Goal: Task Accomplishment & Management: Use online tool/utility

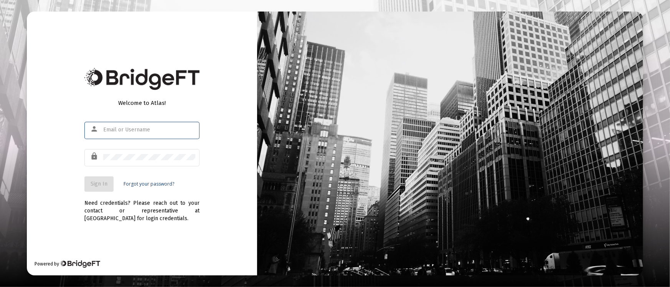
type input "[PERSON_NAME][EMAIL_ADDRESS][DOMAIN_NAME]"
click at [101, 184] on span "Sign In" at bounding box center [99, 183] width 17 height 7
click at [226, 188] on div "Welcome to Atlas! person [PERSON_NAME][EMAIL_ADDRESS][DOMAIN_NAME] lock Sign In…" at bounding box center [142, 144] width 230 height 264
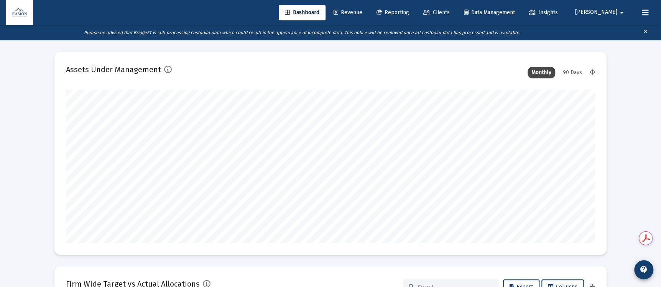
type input "2025-09-30"
click at [363, 14] on span "Revenue" at bounding box center [348, 12] width 29 height 7
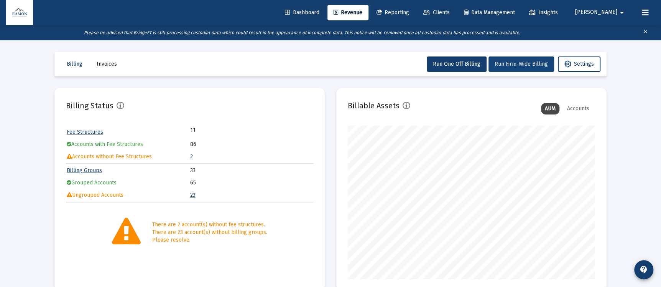
click at [515, 69] on button "Run Firm-Wide Billing" at bounding box center [522, 63] width 66 height 15
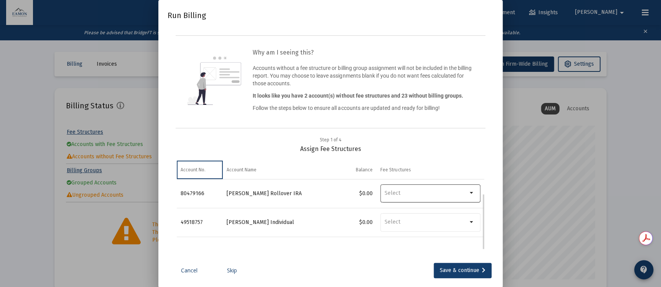
scroll to position [16, 0]
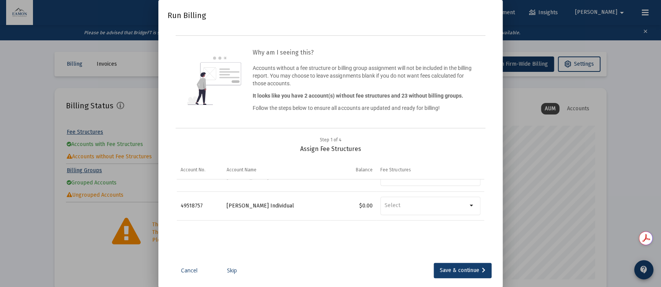
click at [236, 269] on link "Skip" at bounding box center [232, 270] width 38 height 8
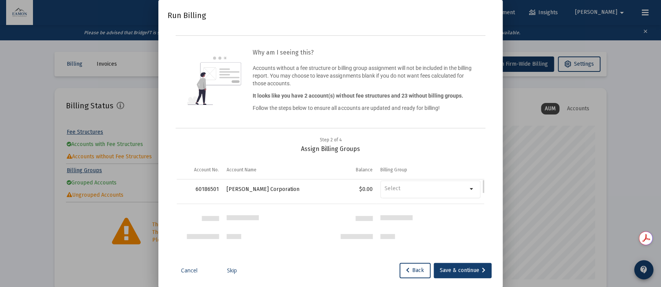
scroll to position [0, 0]
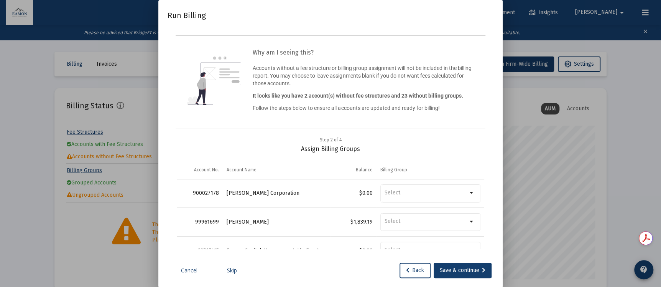
click at [235, 266] on link "Skip" at bounding box center [232, 270] width 38 height 8
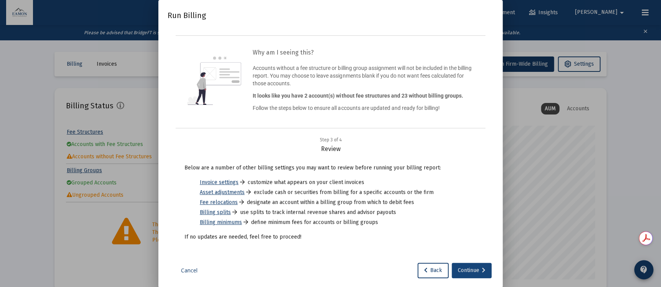
click at [466, 270] on div "Continue" at bounding box center [472, 269] width 28 height 15
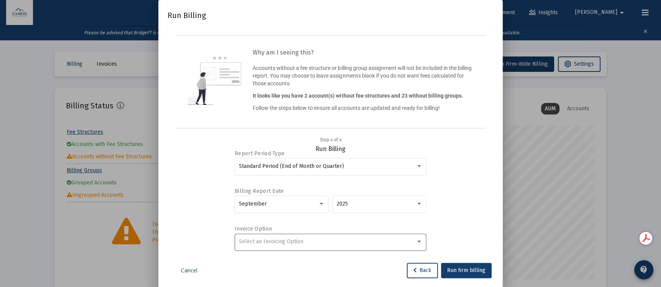
click at [306, 246] on div "Select an Invoicing Option" at bounding box center [331, 241] width 184 height 19
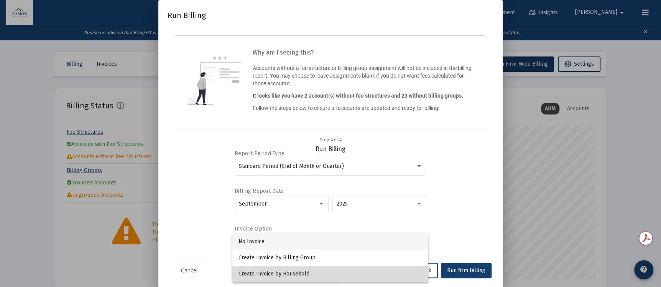
click at [286, 274] on span "Create Invoice by Household" at bounding box center [331, 274] width 184 height 16
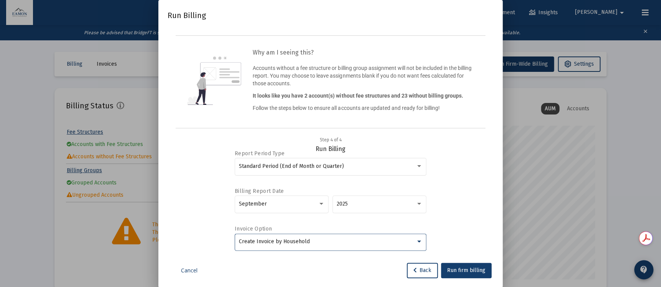
click at [190, 154] on div "Report Period Type Standard Period (End of Month or Quarter) Billing Report Dat…" at bounding box center [331, 201] width 308 height 96
click at [445, 272] on button "Run firm billing" at bounding box center [466, 269] width 51 height 15
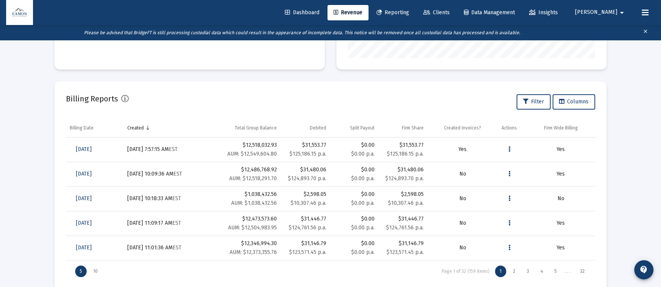
scroll to position [238, 0]
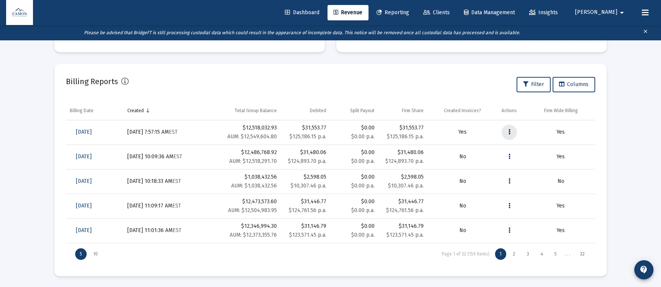
click at [511, 131] on button "Data grid" at bounding box center [509, 131] width 15 height 15
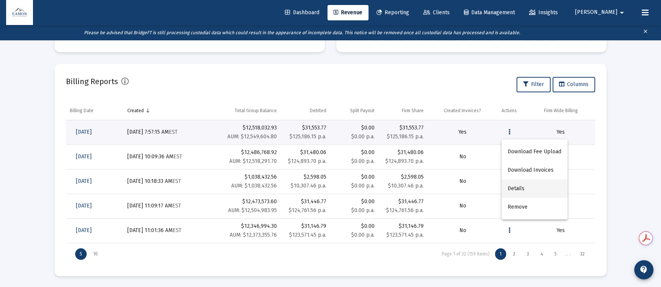
scroll to position [0, 0]
click at [522, 190] on button "Details" at bounding box center [535, 188] width 66 height 18
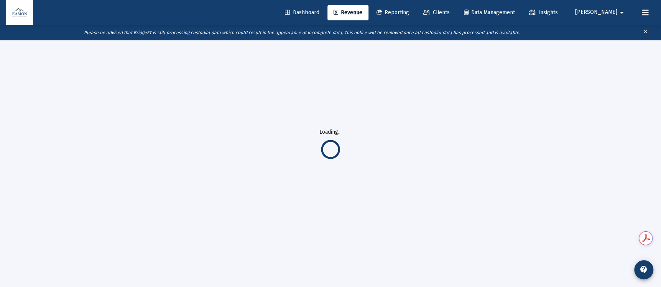
scroll to position [40, 0]
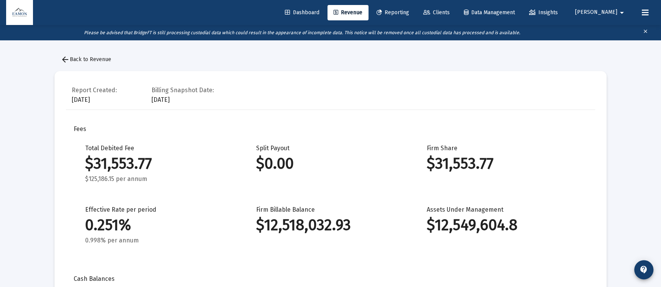
click at [86, 58] on span "arrow_back Back to Revenue" at bounding box center [86, 59] width 51 height 7
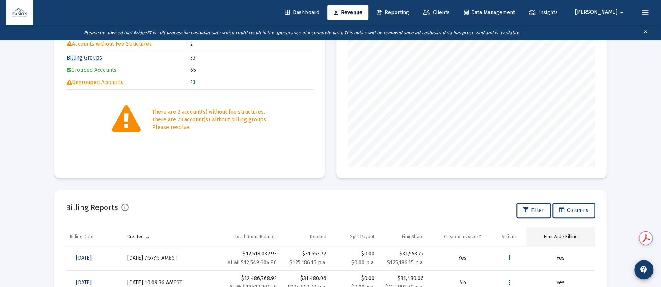
scroll to position [230, 0]
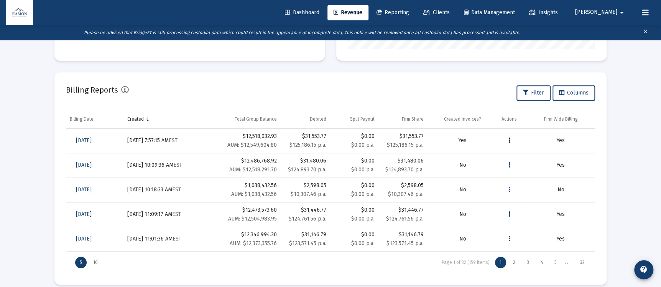
click at [509, 137] on icon "Data grid" at bounding box center [510, 140] width 2 height 9
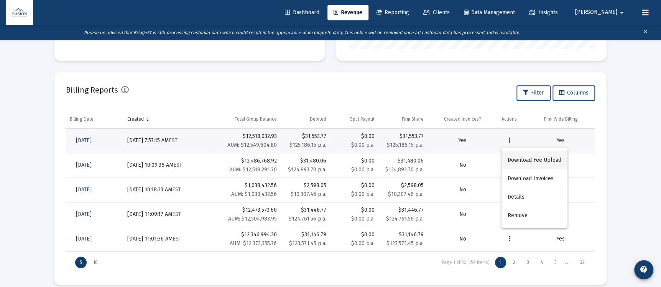
click at [525, 157] on button "Download Fee Upload" at bounding box center [535, 160] width 66 height 18
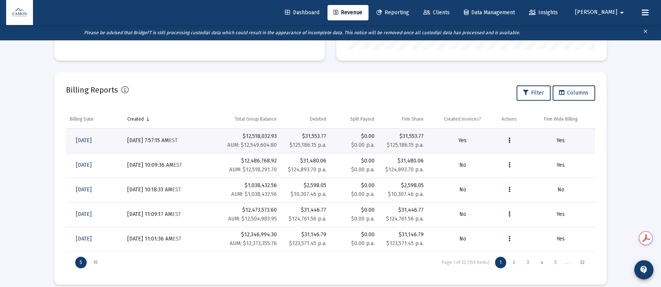
scroll to position [0, 0]
click at [509, 138] on icon "Data grid" at bounding box center [510, 140] width 2 height 9
click at [517, 190] on button "Details" at bounding box center [535, 197] width 66 height 18
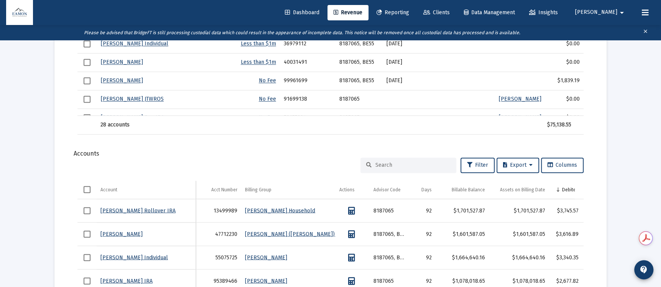
click at [389, 163] on input at bounding box center [413, 165] width 75 height 7
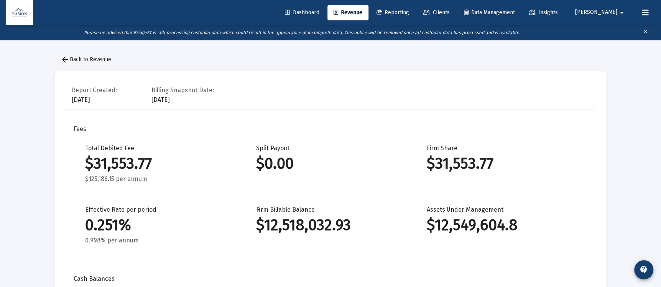
type input "craig"
click at [456, 7] on link "Clients" at bounding box center [436, 12] width 39 height 15
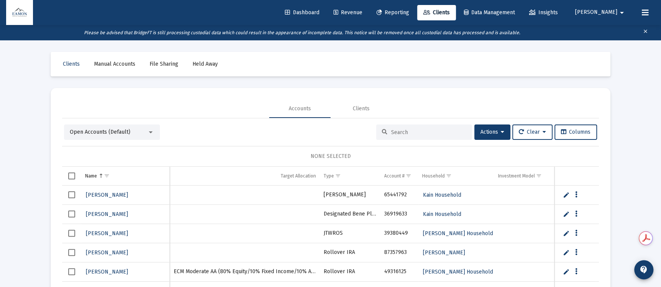
click at [416, 18] on link "Reporting" at bounding box center [393, 12] width 45 height 15
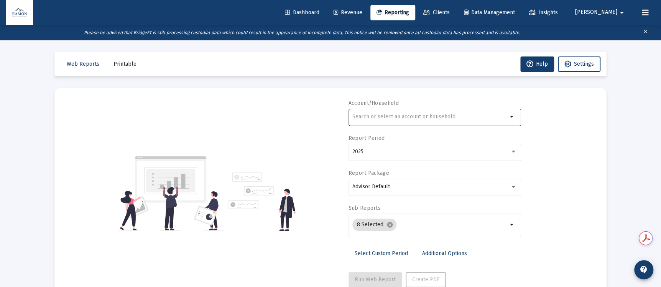
click at [391, 117] on input "text" at bounding box center [430, 117] width 155 height 6
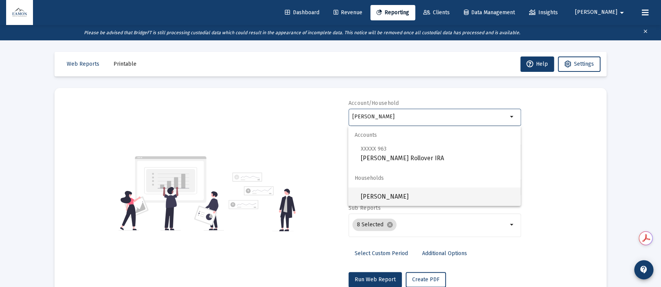
click at [412, 198] on span "Camacho, Craig Household" at bounding box center [438, 196] width 154 height 18
type input "Camacho, Craig Household"
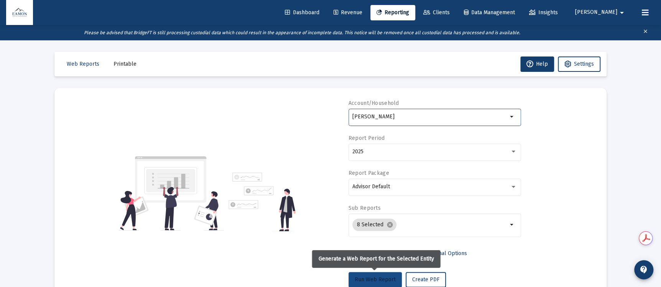
click at [390, 275] on button "Run Web Report" at bounding box center [375, 279] width 53 height 15
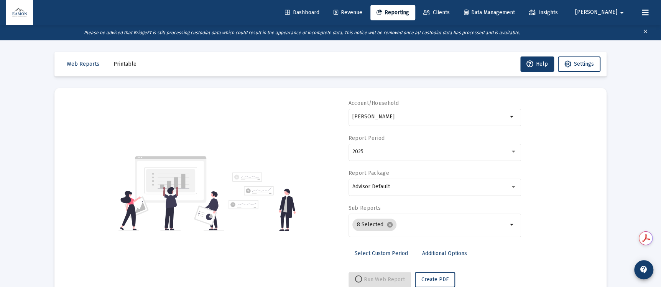
select select "View all"
click at [338, 10] on icon at bounding box center [336, 12] width 5 height 5
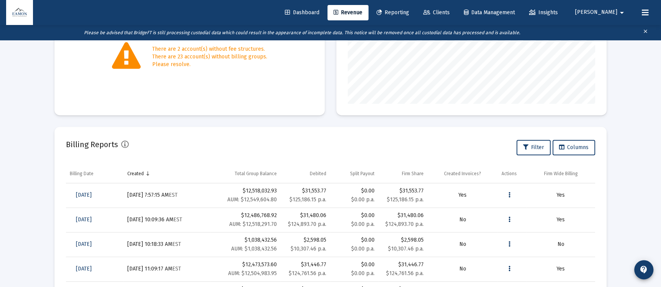
scroll to position [238, 0]
